Goal: Find specific page/section: Find specific page/section

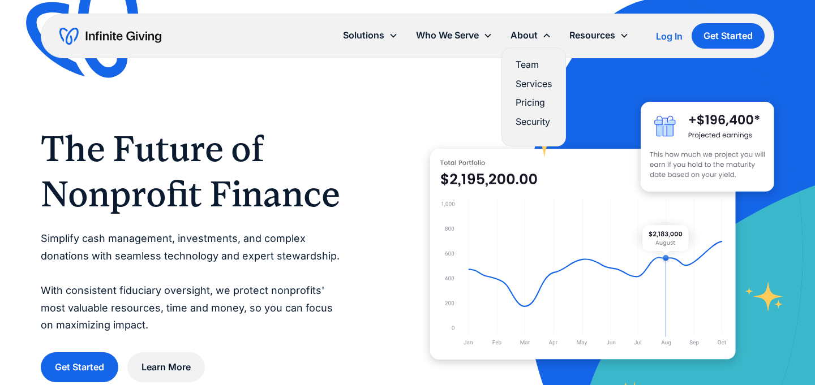
click at [527, 59] on link "Team" at bounding box center [534, 64] width 36 height 15
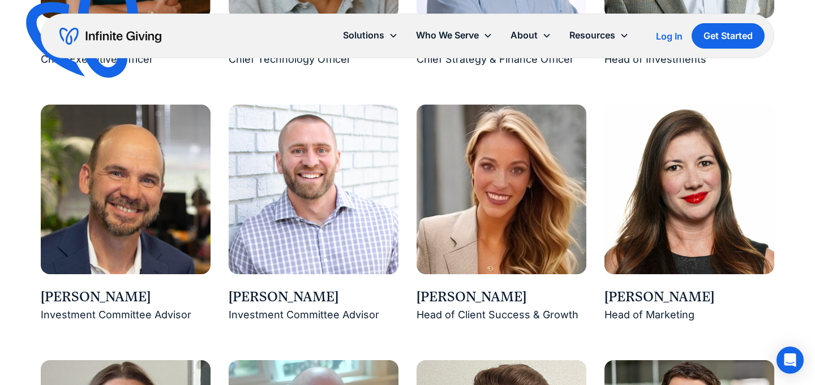
scroll to position [1197, 0]
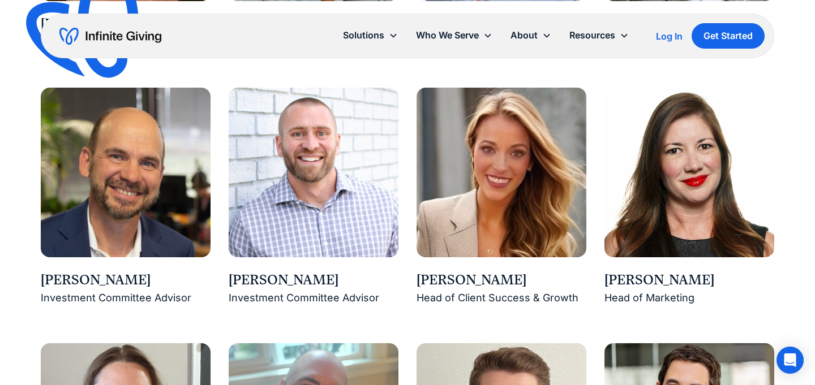
click at [632, 293] on div "Head of Marketing" at bounding box center [689, 299] width 170 height 18
click at [660, 215] on img at bounding box center [689, 173] width 170 height 170
click at [664, 201] on img at bounding box center [689, 173] width 170 height 170
